Goal: Answer question/provide support

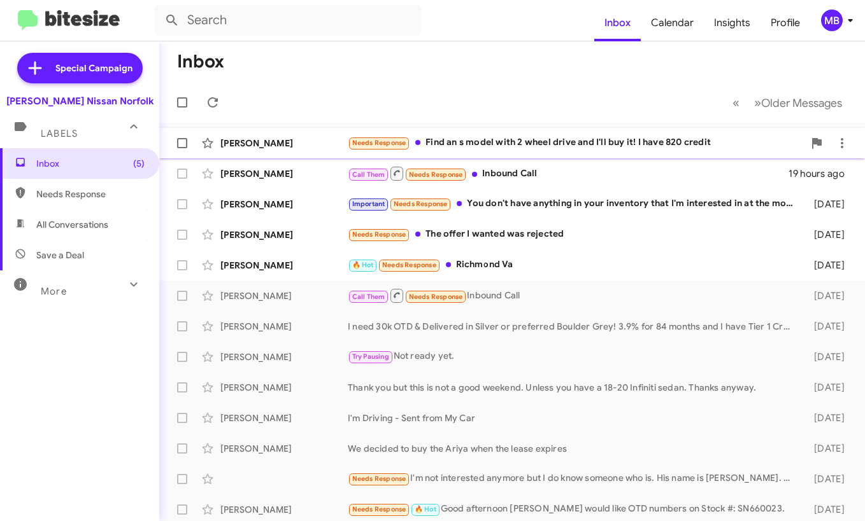
click at [486, 150] on div "Needs Response Find an s model with 2 wheel drive and I'll buy it! I have 820 c…" at bounding box center [576, 143] width 456 height 15
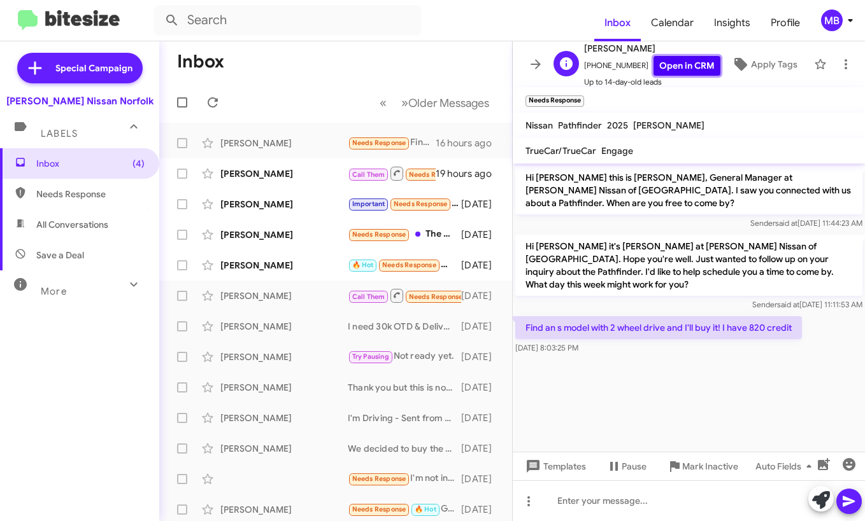
click at [666, 71] on link "Open in CRM" at bounding box center [686, 66] width 67 height 20
click at [672, 316] on p "Find an s model with 2 wheel drive and I'll buy it! I have 820 credit" at bounding box center [658, 327] width 287 height 23
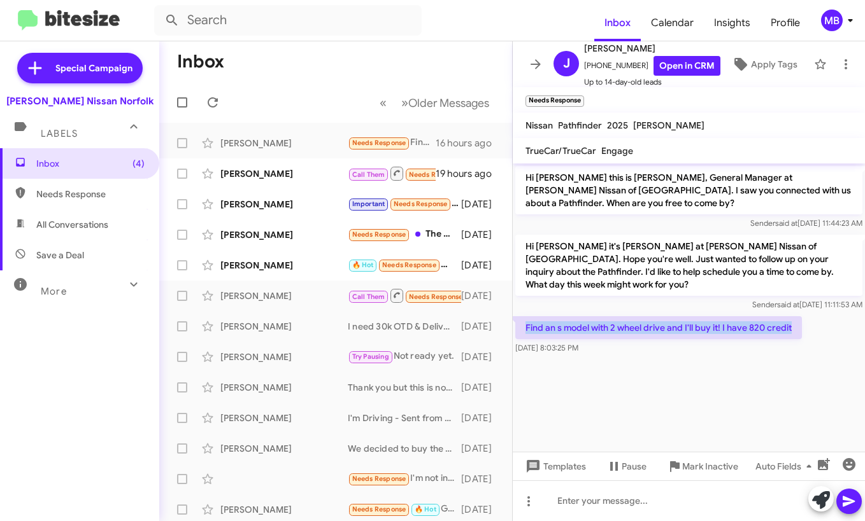
click at [672, 316] on p "Find an s model with 2 wheel drive and I'll buy it! I have 820 credit" at bounding box center [658, 327] width 287 height 23
copy p "Find an s model with 2 wheel drive and I'll buy it! I have 820 credit"
click at [315, 42] on mat-toolbar-row "Inbox" at bounding box center [335, 61] width 353 height 41
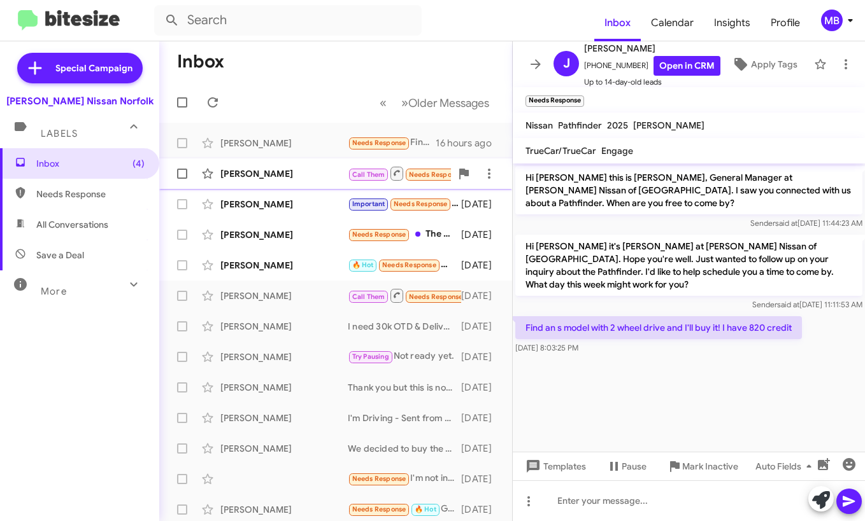
click at [311, 176] on div "[PERSON_NAME]" at bounding box center [283, 173] width 127 height 13
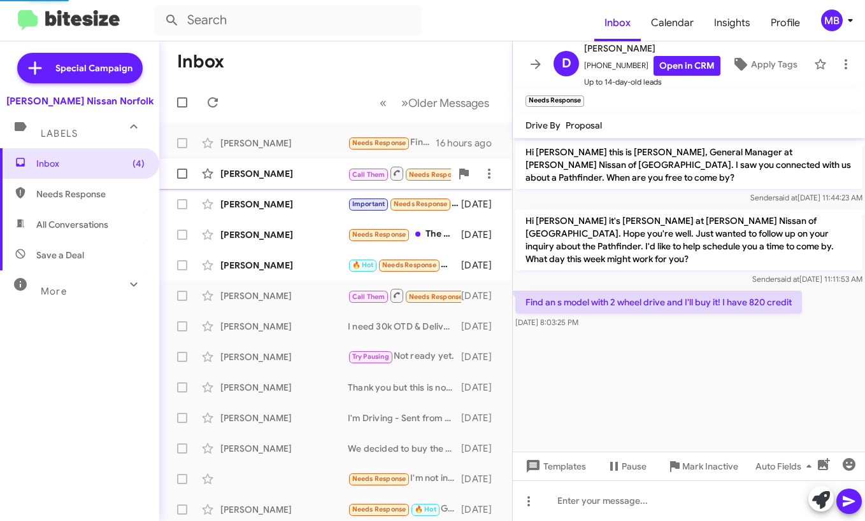
scroll to position [102, 0]
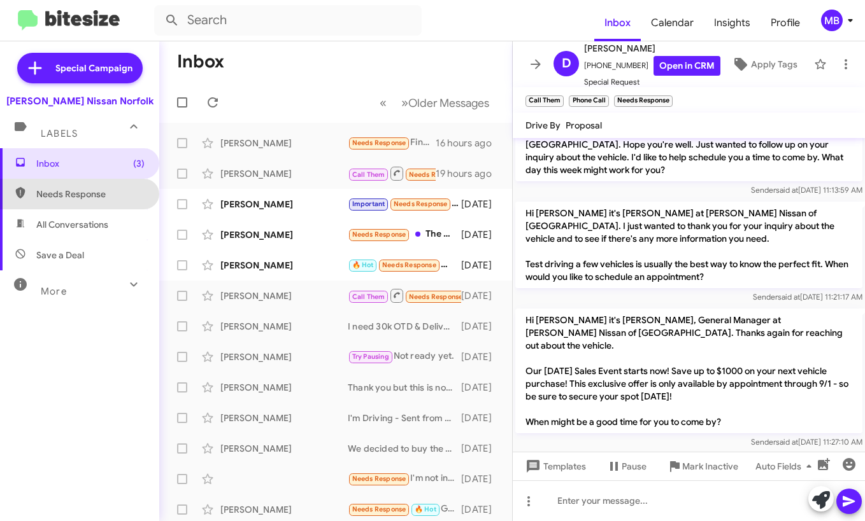
click at [103, 188] on span "Needs Response" at bounding box center [90, 194] width 108 height 13
type input "in:needs-response"
